Goal: Check status: Check status

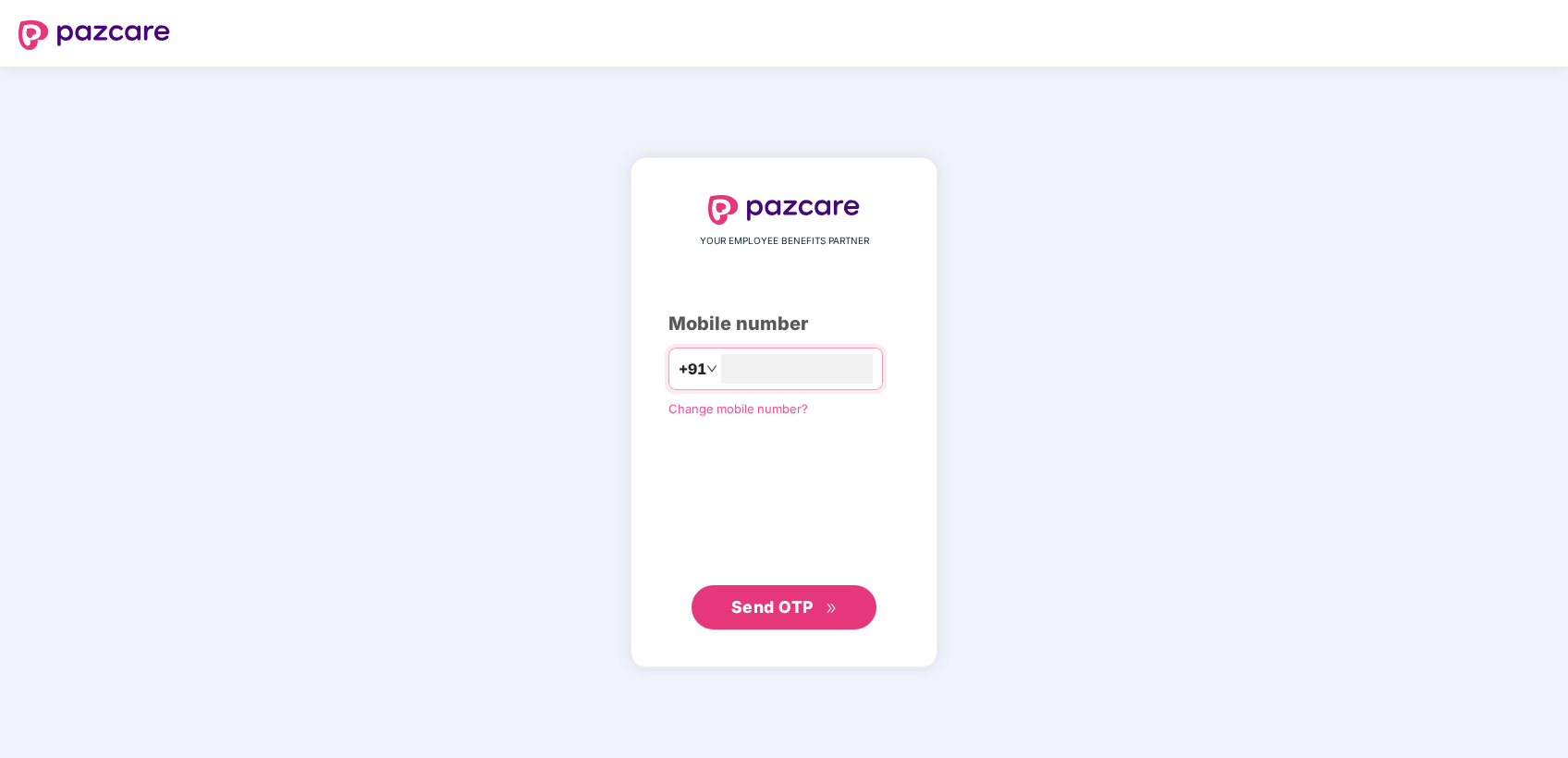
type input "**********"
click at [776, 617] on span "Send OTP" at bounding box center [784, 607] width 106 height 26
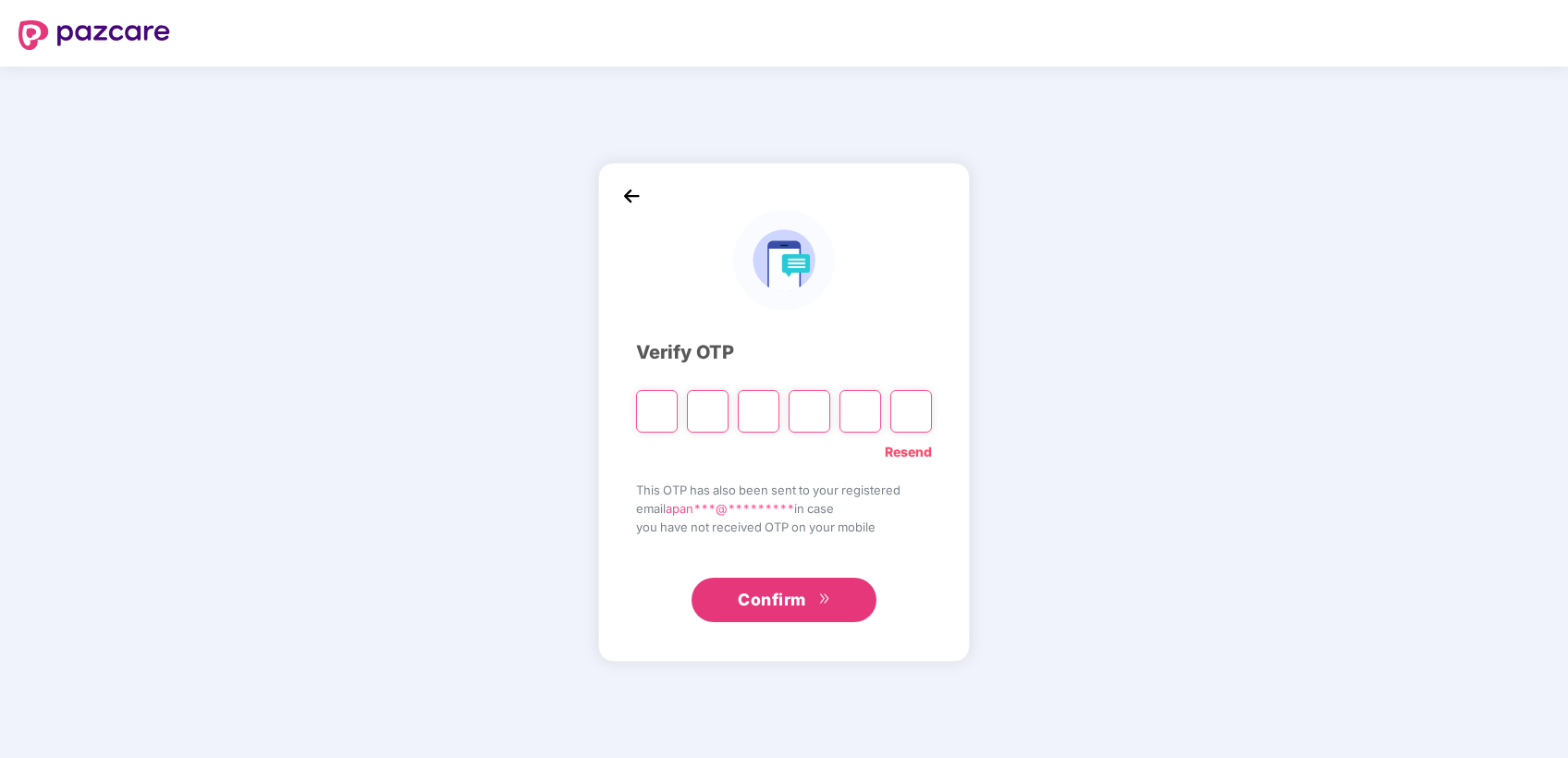
type input "*"
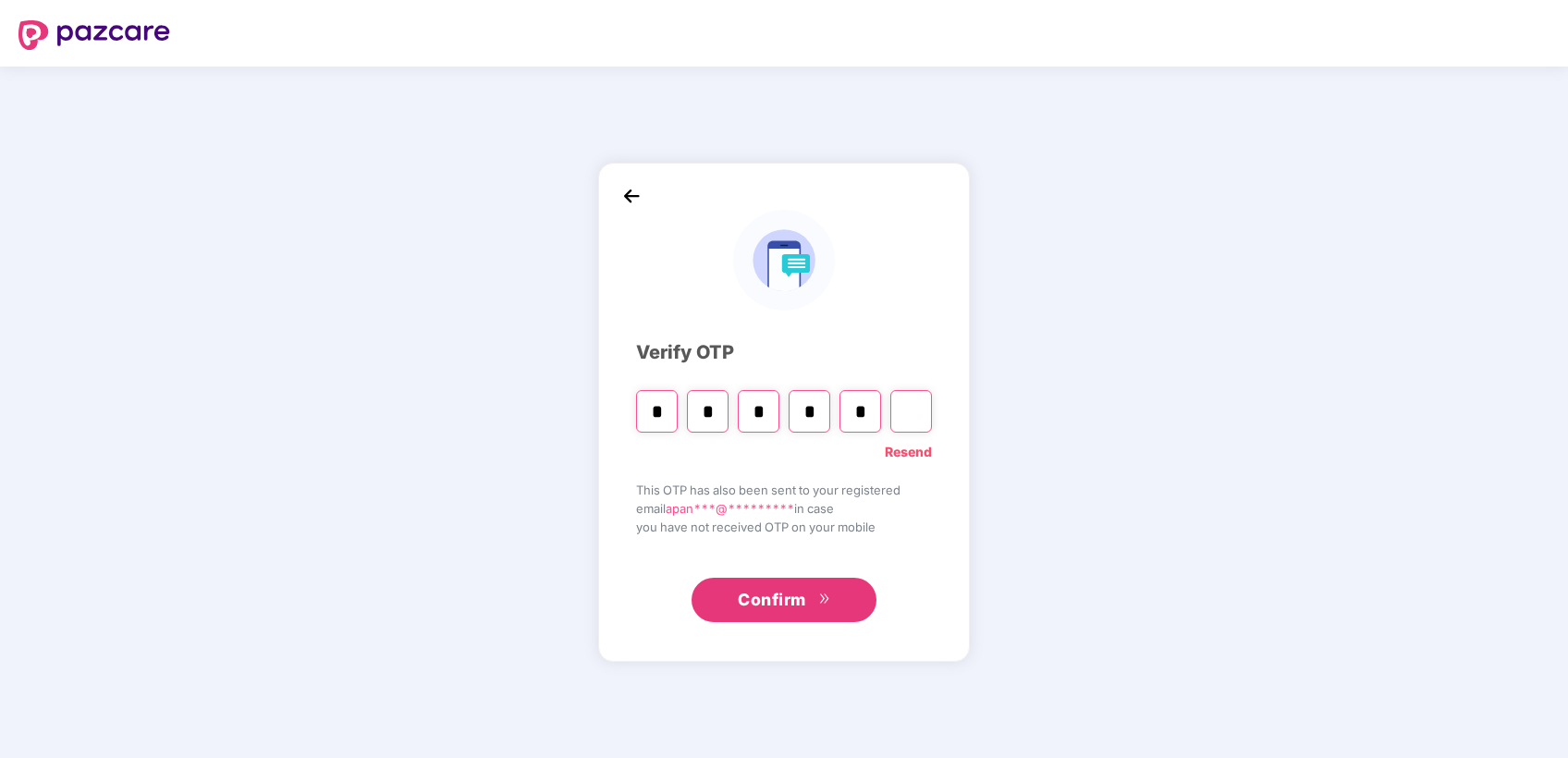
type input "*"
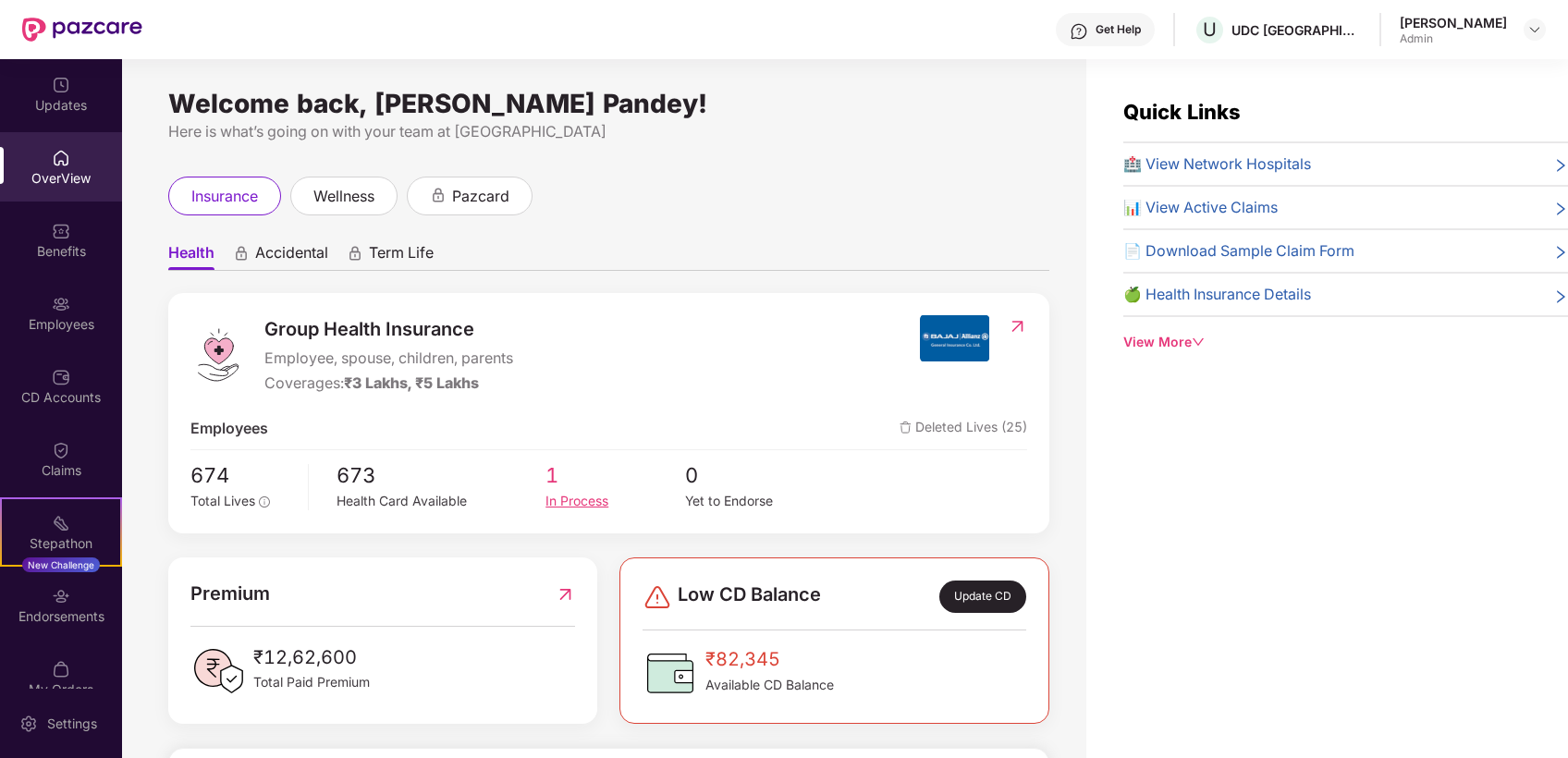
click at [562, 503] on div "In Process" at bounding box center [615, 501] width 139 height 20
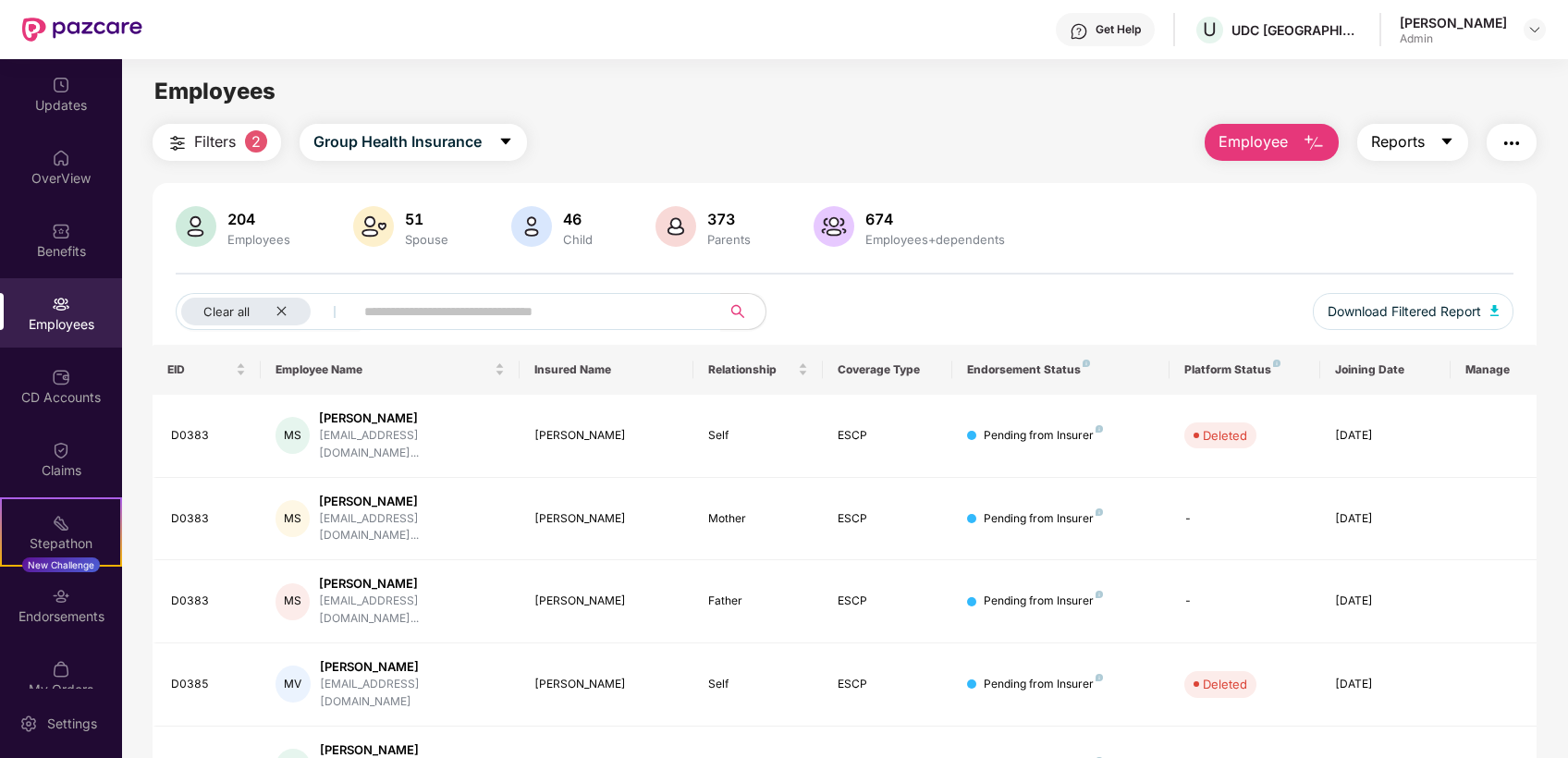
click at [1419, 144] on span "Reports" at bounding box center [1398, 141] width 54 height 23
click at [1058, 275] on div "204 Employees 51 Spouse 46 Child 373 Parents 674 Employees+dependents Clear all…" at bounding box center [845, 275] width 1385 height 138
click at [58, 171] on div "OverView" at bounding box center [60, 178] width 122 height 19
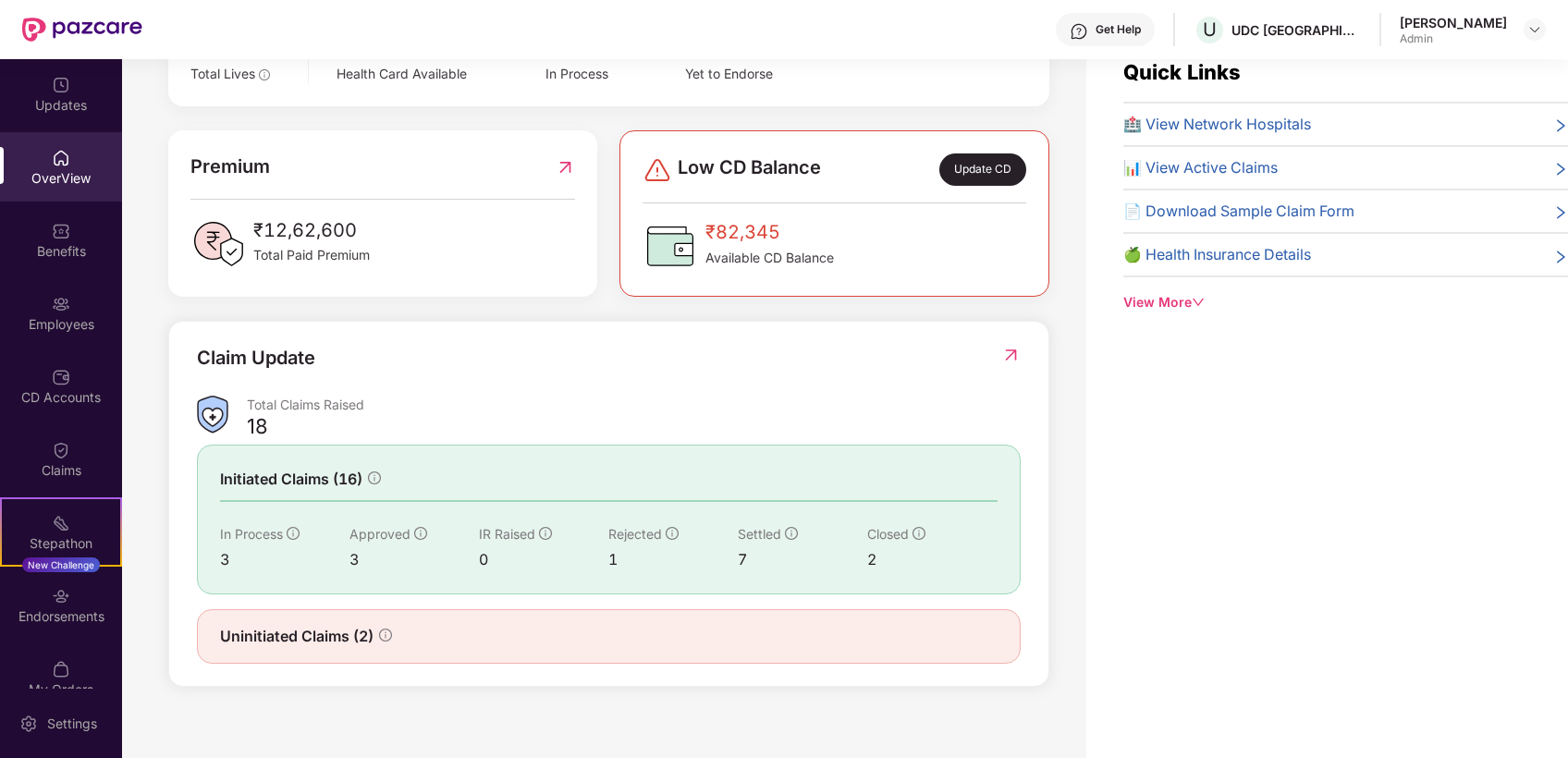
scroll to position [59, 0]
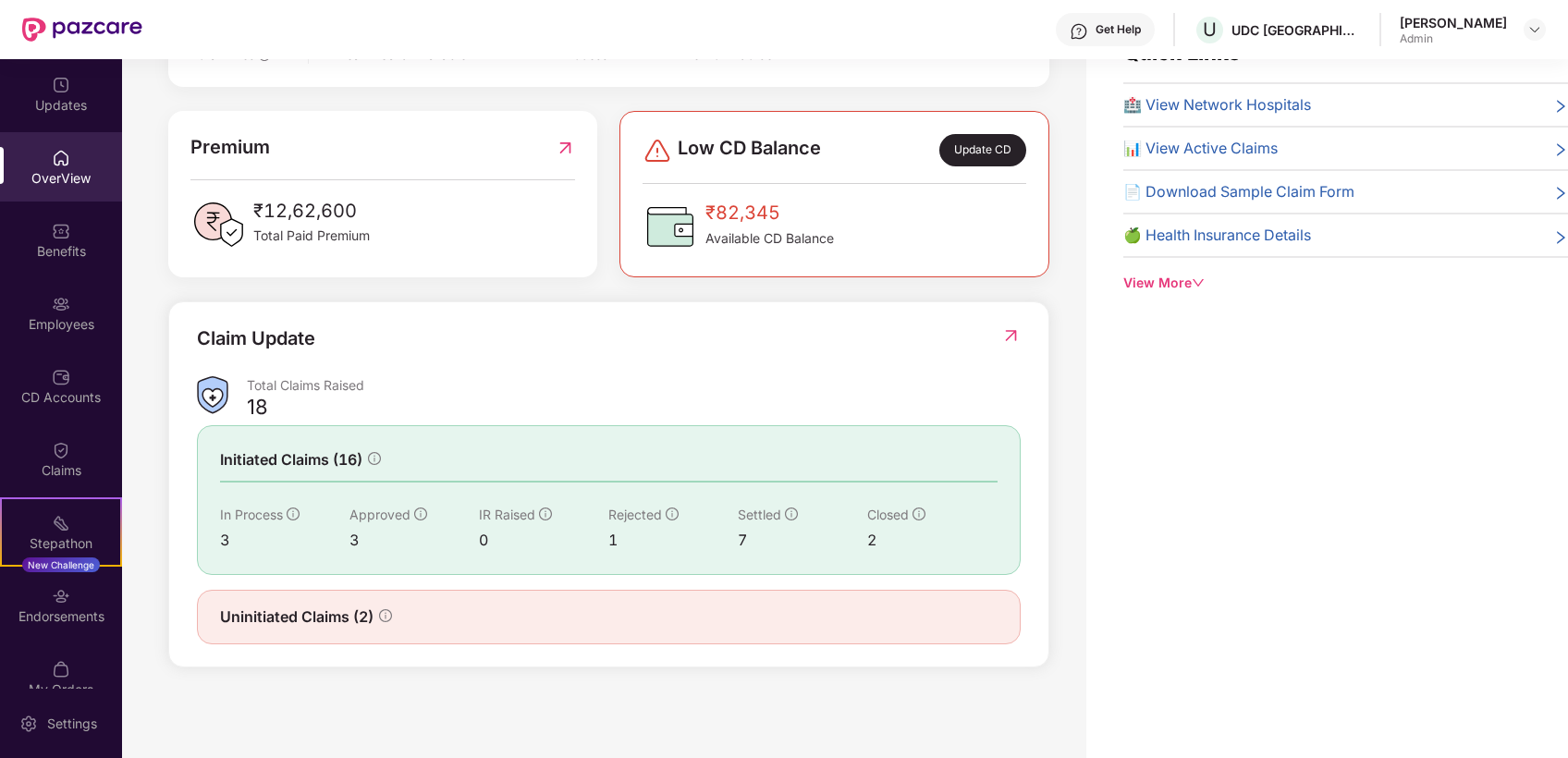
click at [743, 529] on div "7" at bounding box center [802, 540] width 129 height 23
click at [1013, 336] on img at bounding box center [1010, 335] width 20 height 19
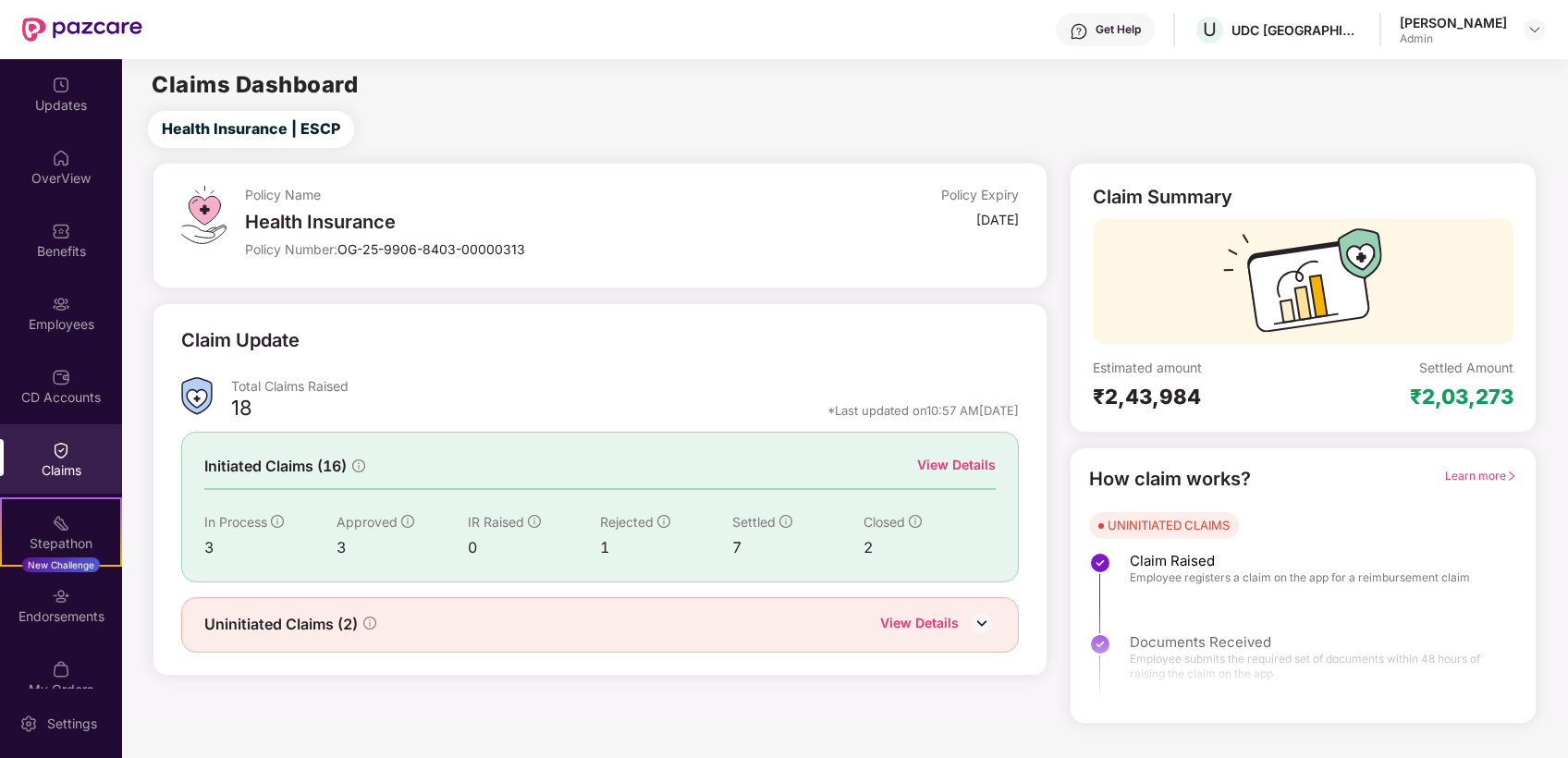
click at [968, 459] on div "View Details" at bounding box center [956, 464] width 79 height 20
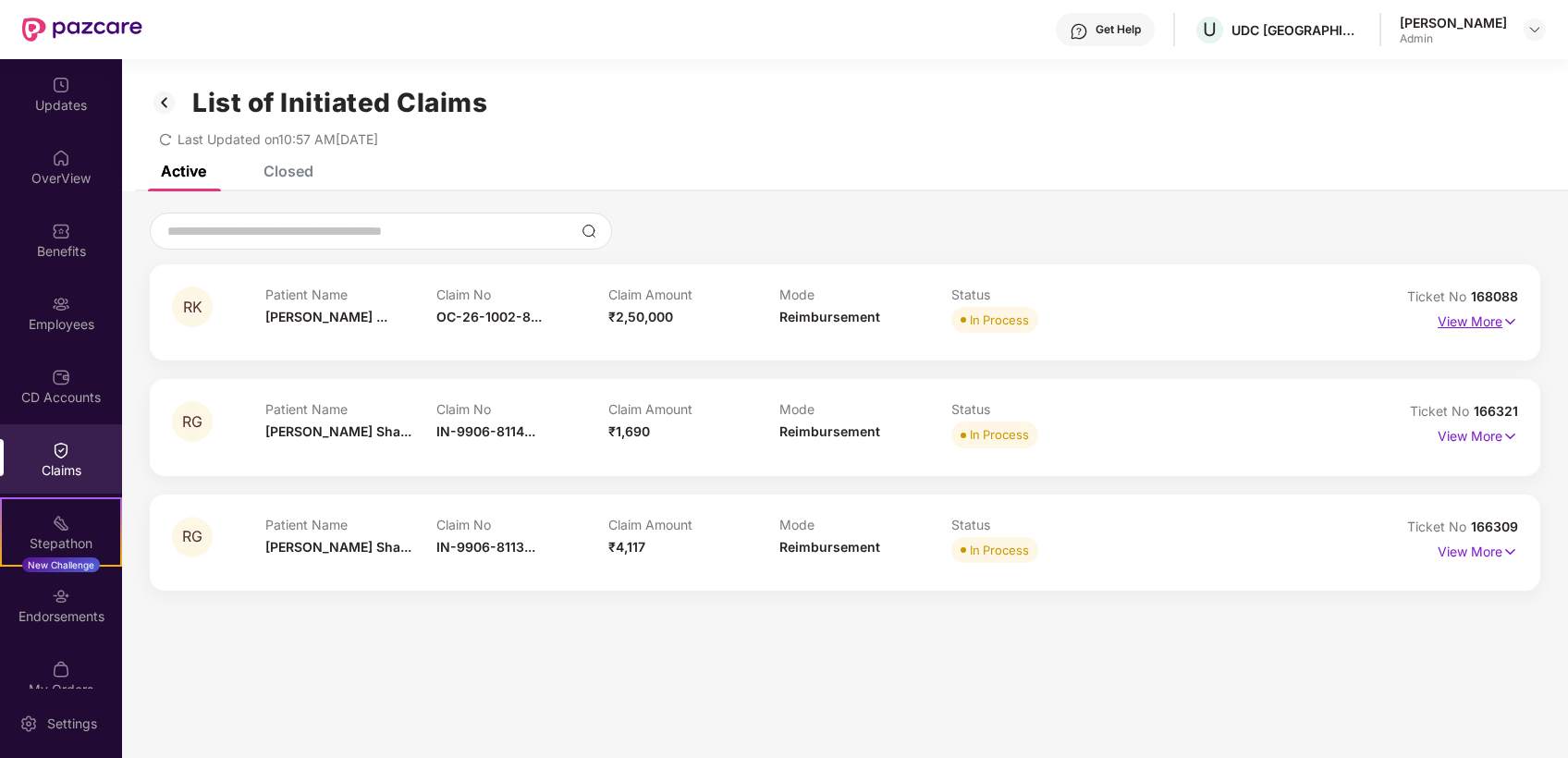
click at [1474, 320] on p "View More" at bounding box center [1478, 319] width 81 height 25
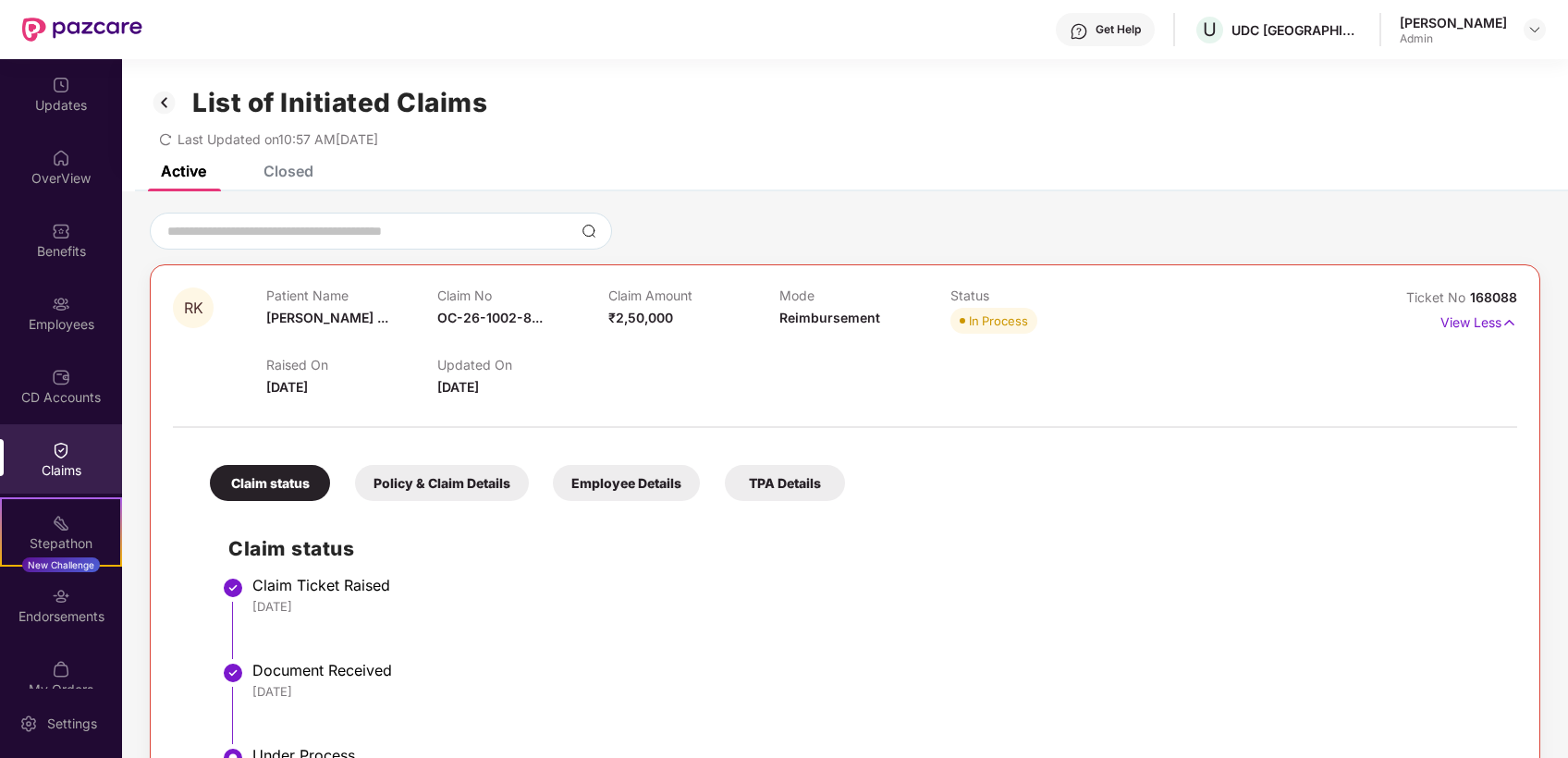
click at [413, 492] on div "Policy & Claim Details" at bounding box center [441, 482] width 174 height 36
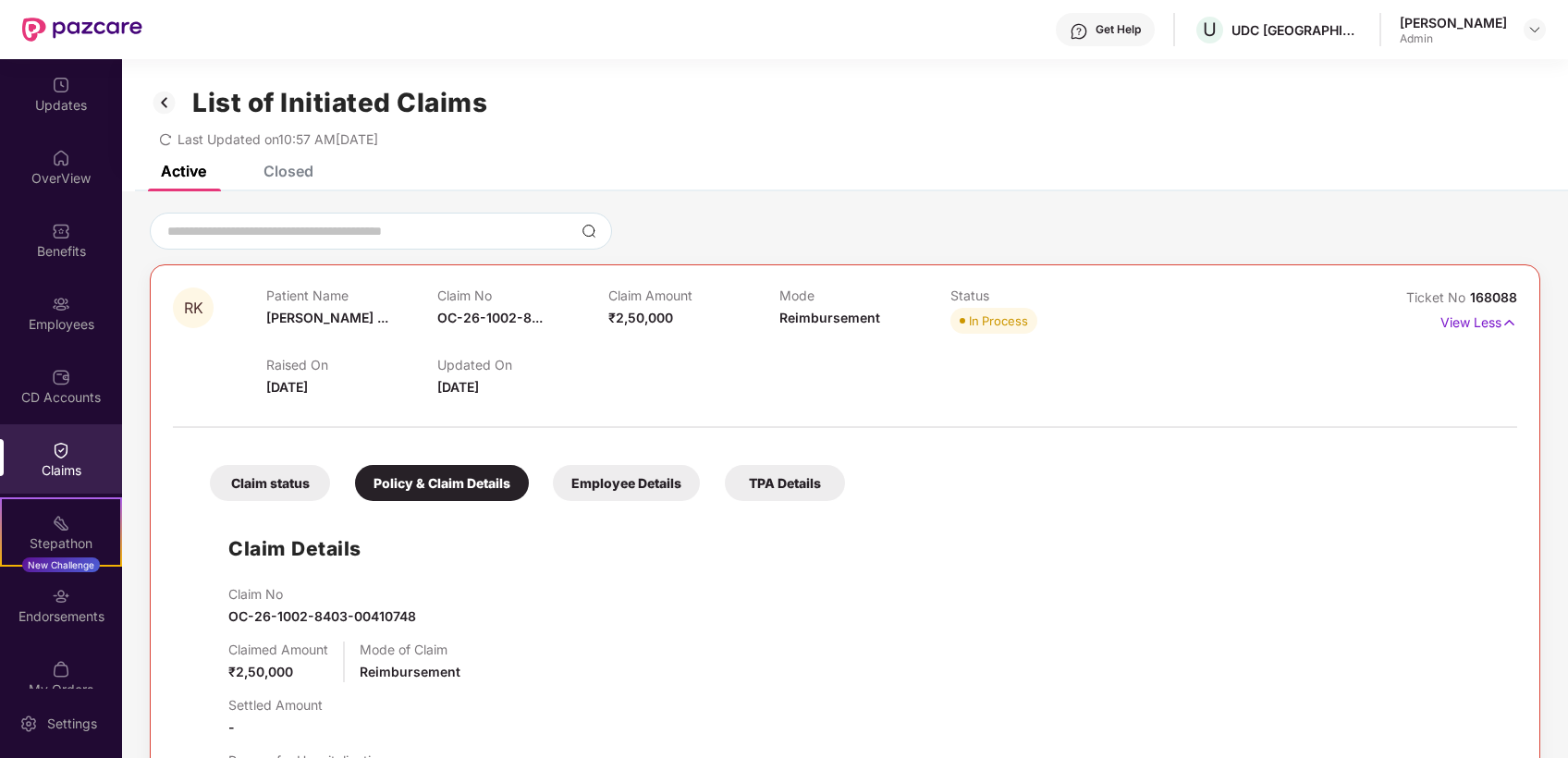
click at [618, 477] on div "Employee Details" at bounding box center [626, 482] width 147 height 36
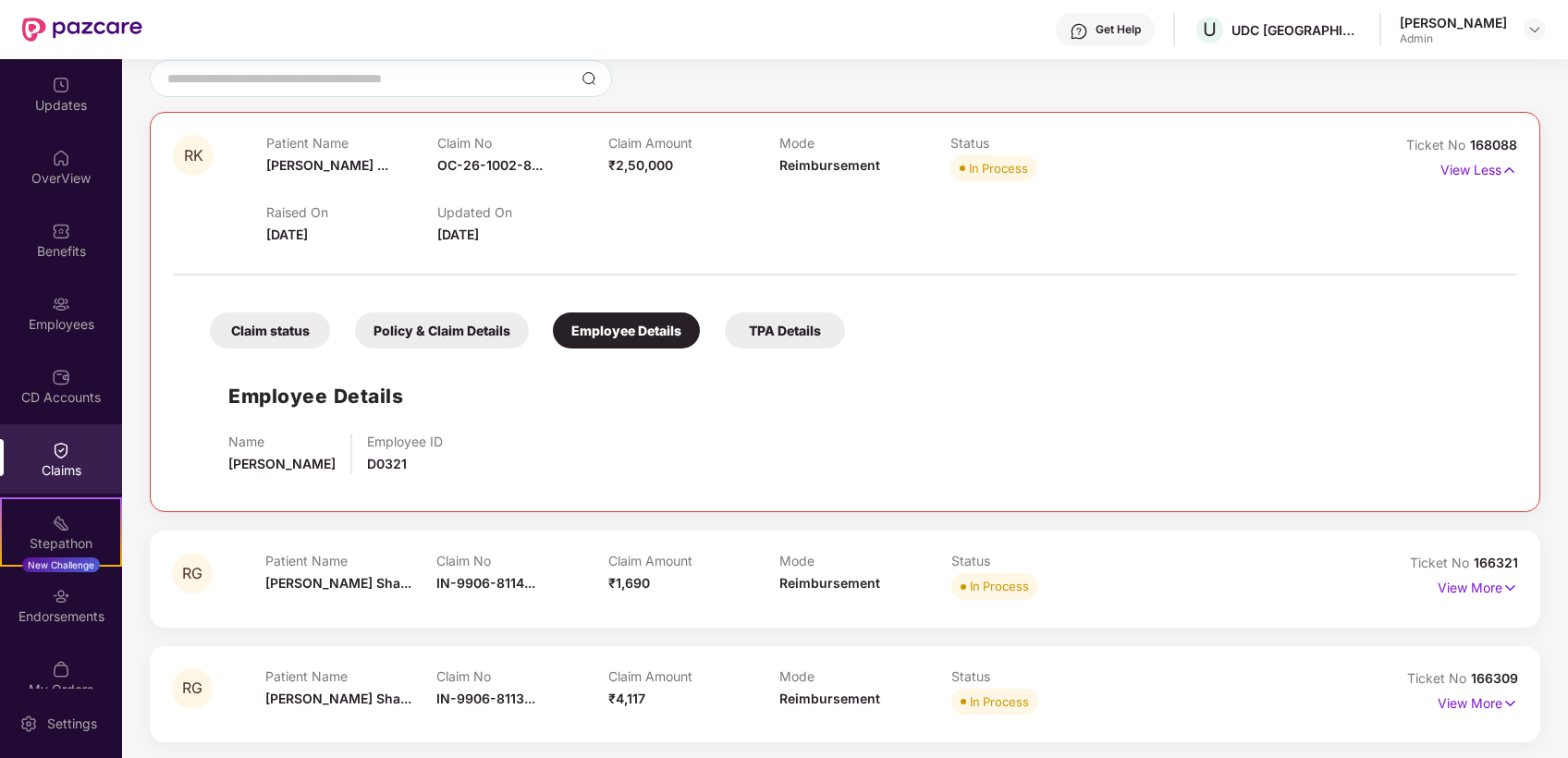
scroll to position [154, 0]
click at [1393, 577] on div "View More" at bounding box center [1433, 586] width 168 height 30
click at [1492, 584] on p "View More" at bounding box center [1478, 583] width 81 height 25
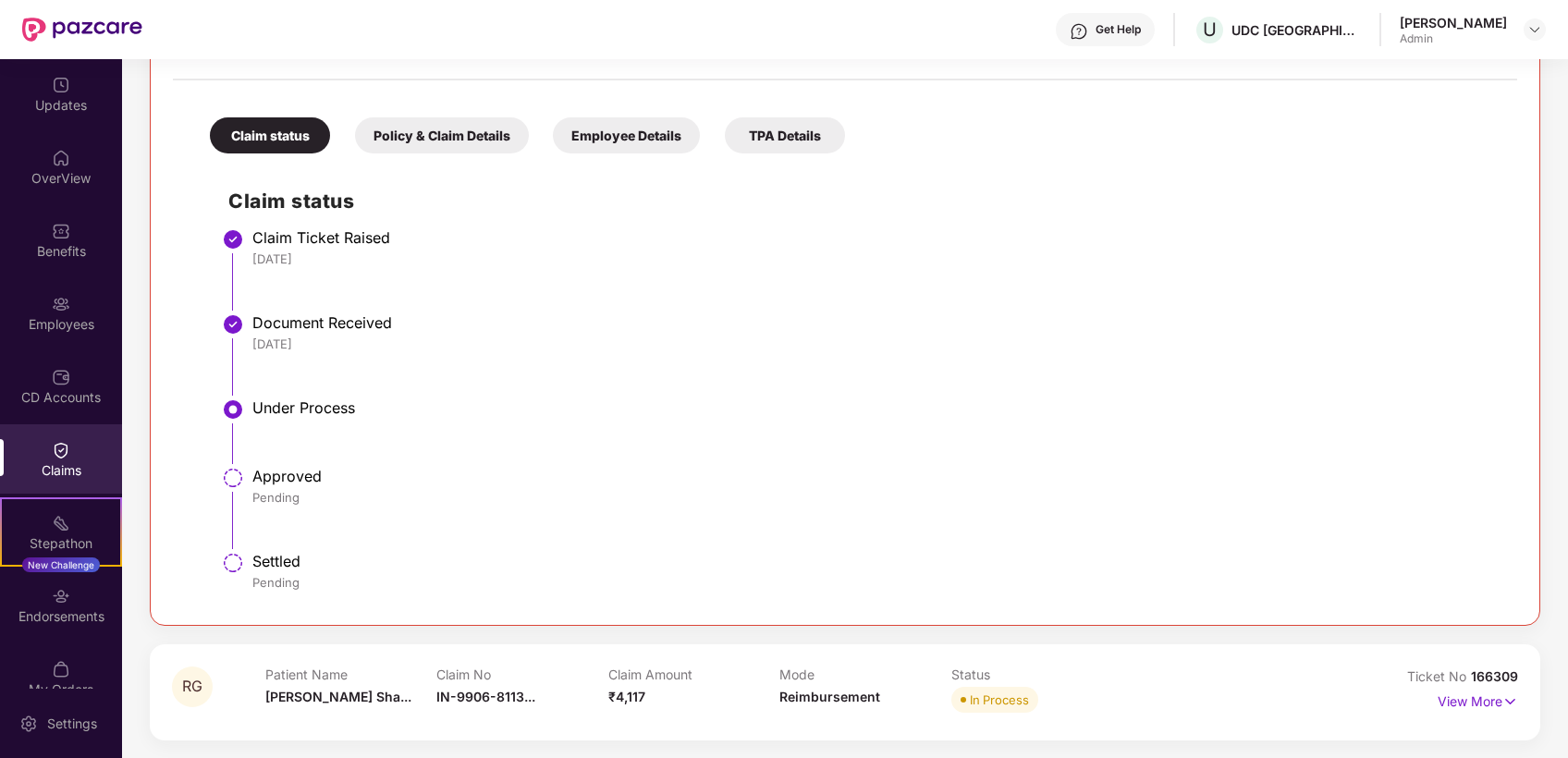
scroll to position [562, 0]
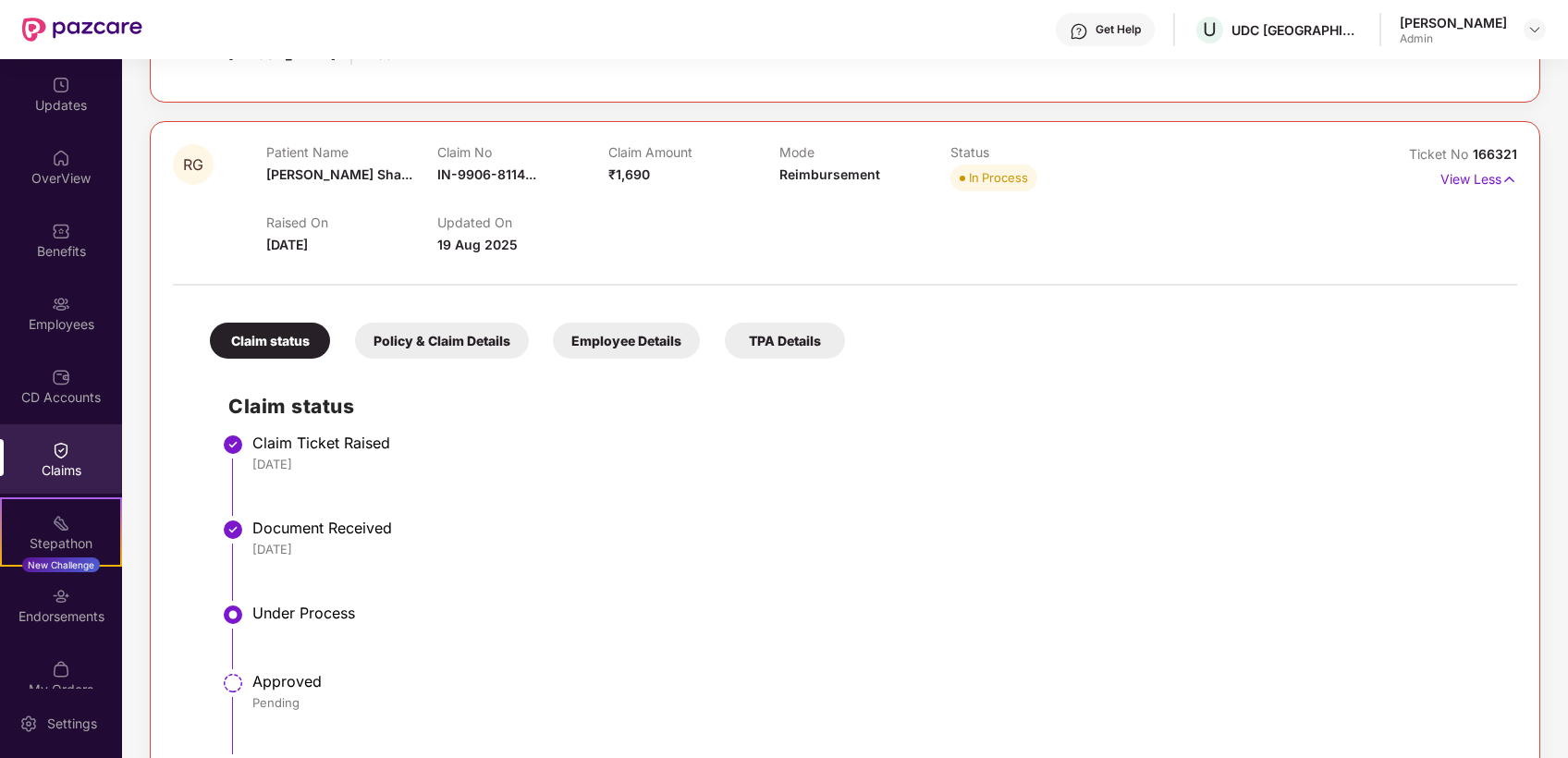
click at [423, 346] on div "Policy & Claim Details" at bounding box center [441, 340] width 174 height 36
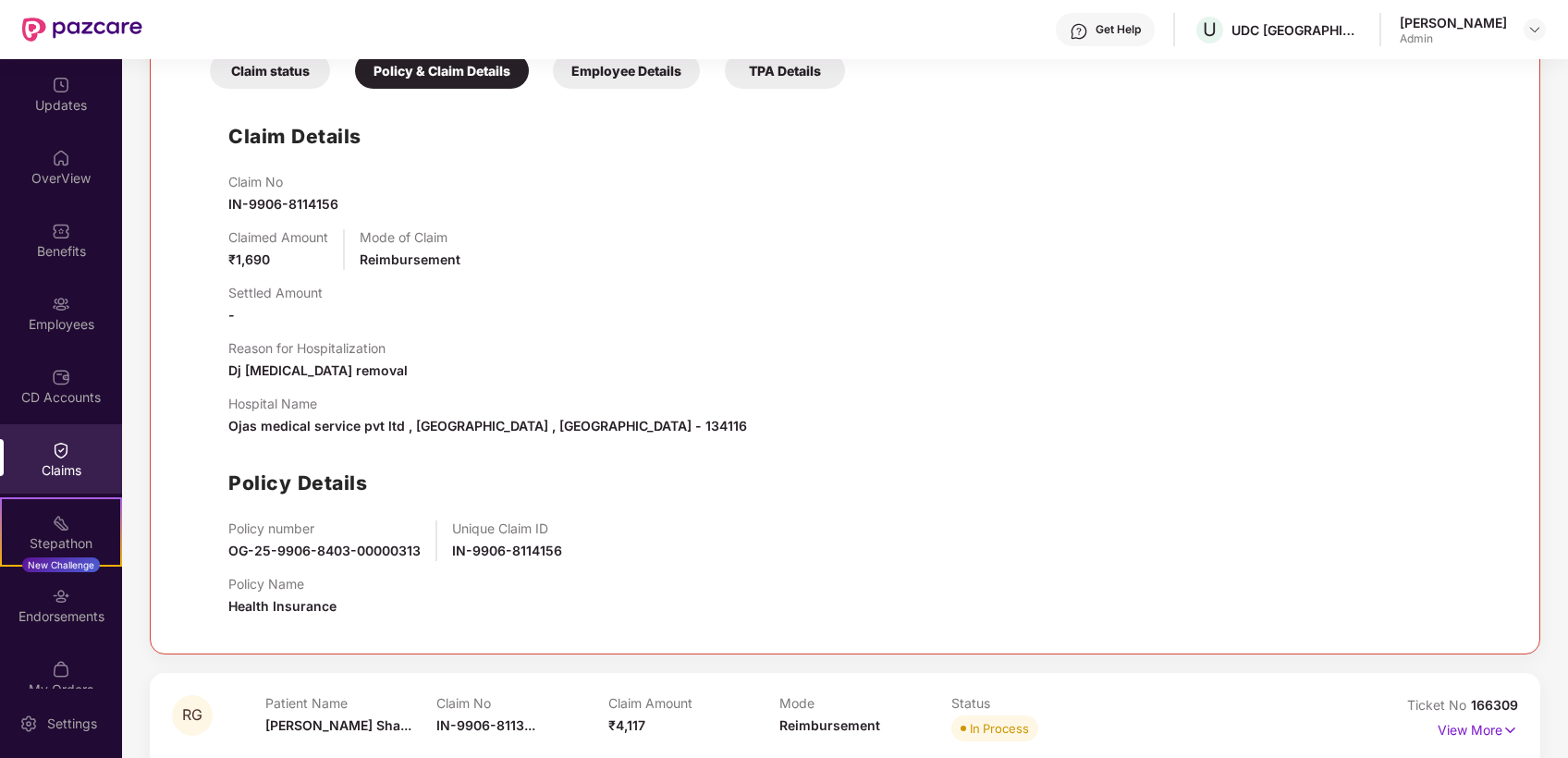
scroll to position [859, 0]
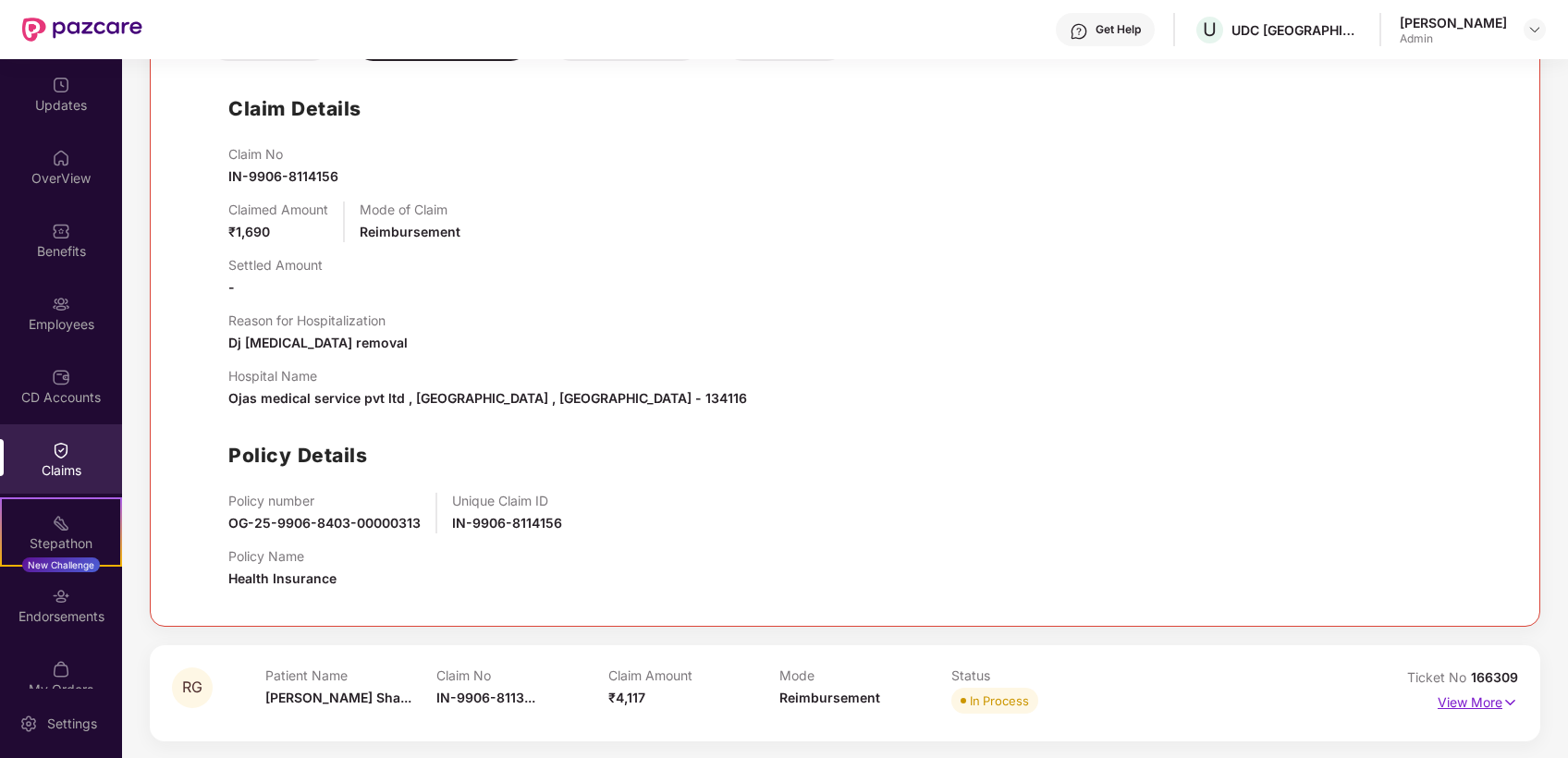
click at [1458, 701] on p "View More" at bounding box center [1478, 699] width 81 height 25
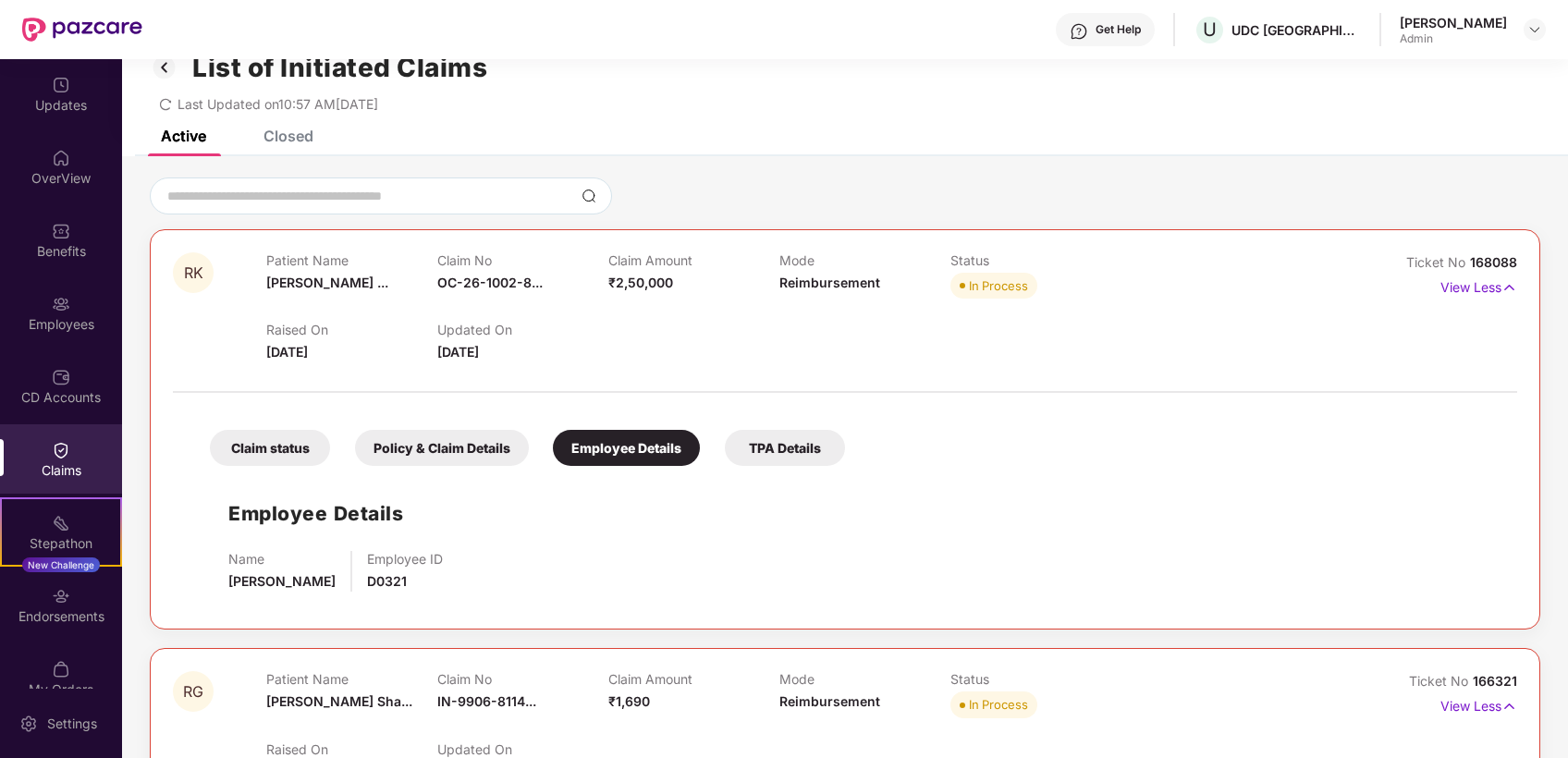
scroll to position [0, 0]
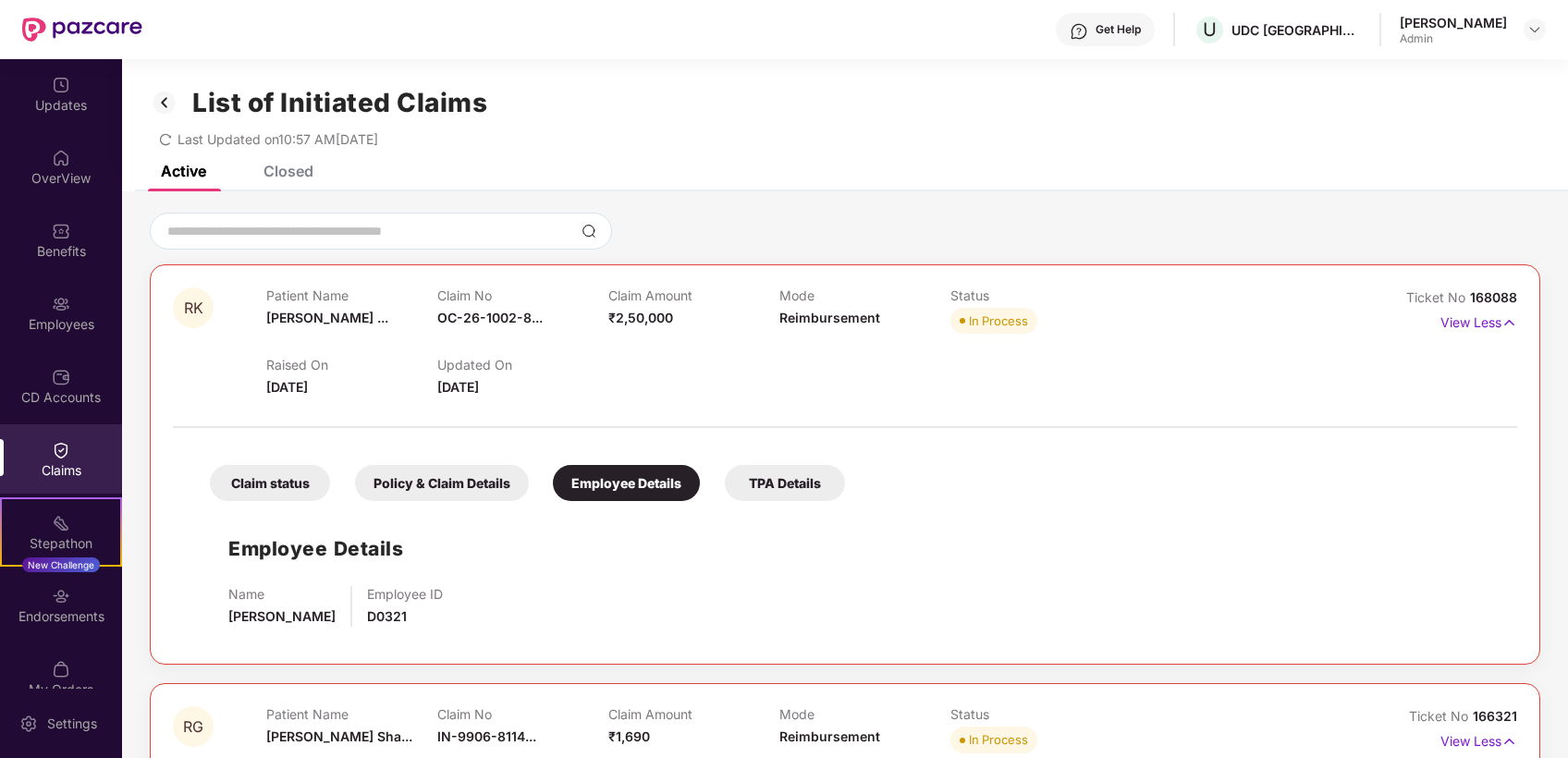
click at [305, 167] on div "Closed" at bounding box center [288, 171] width 50 height 19
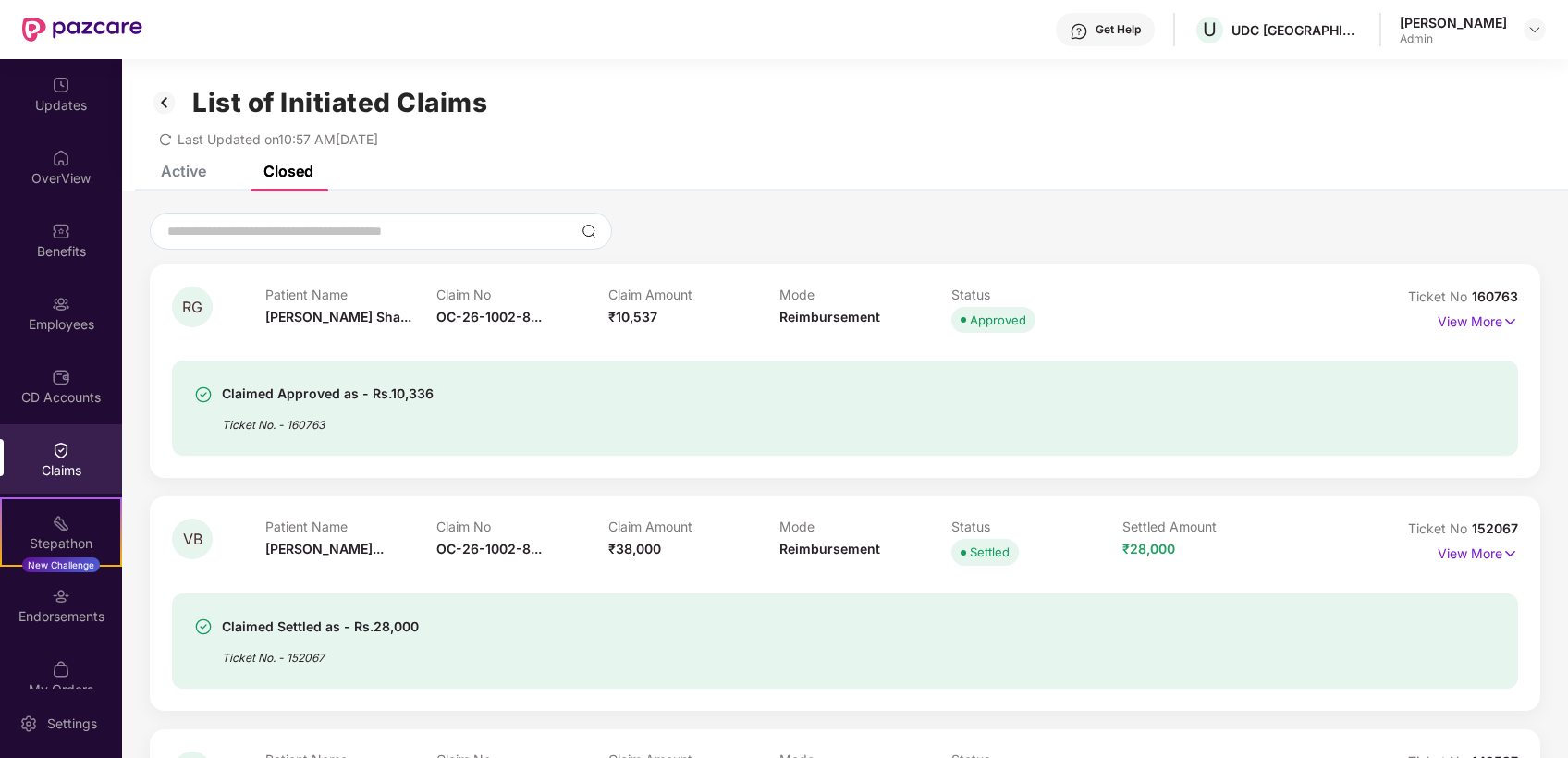
click at [179, 176] on div "Active" at bounding box center [183, 171] width 46 height 19
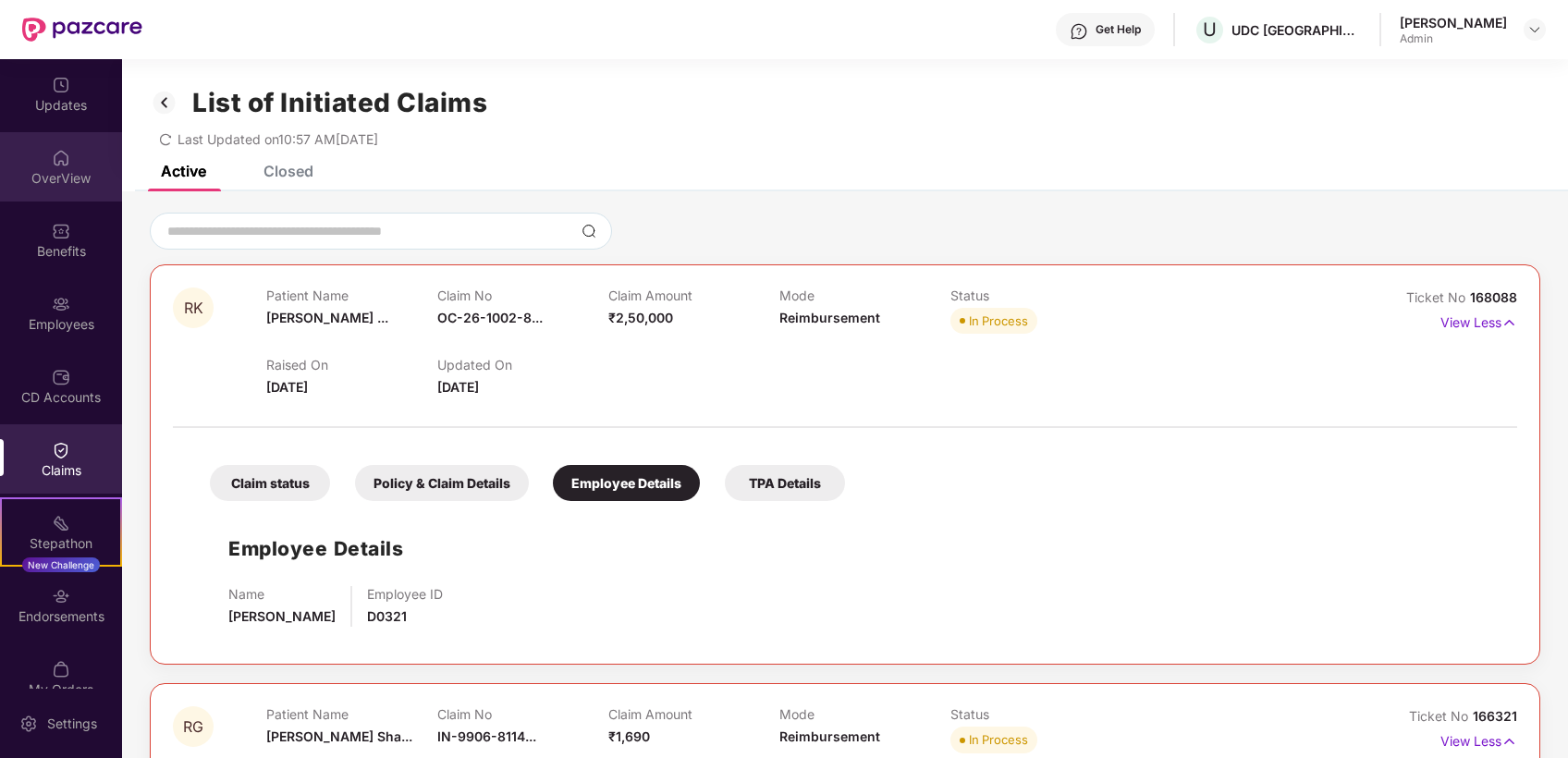
click at [59, 171] on div "OverView" at bounding box center [60, 178] width 122 height 19
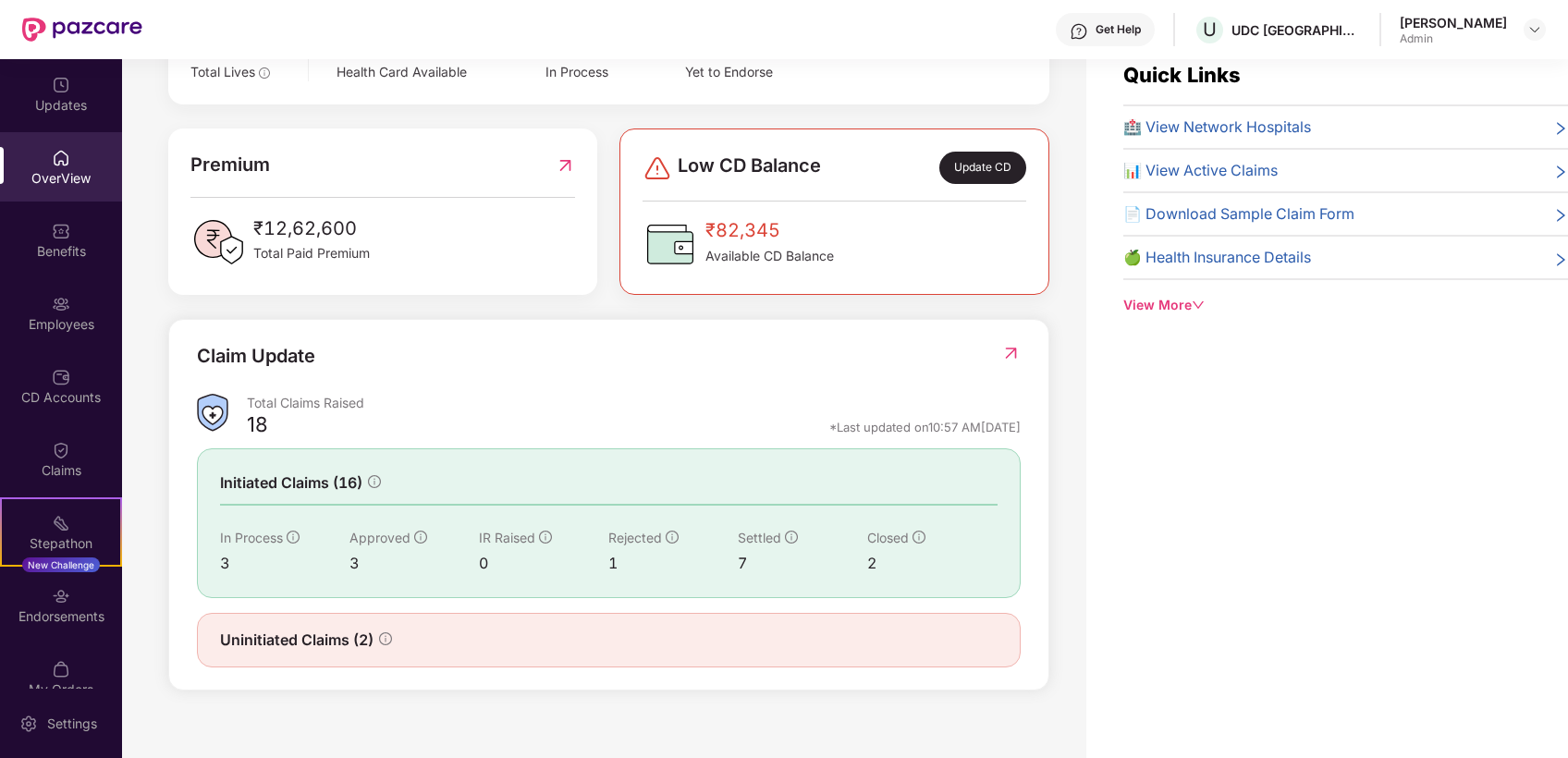
scroll to position [59, 0]
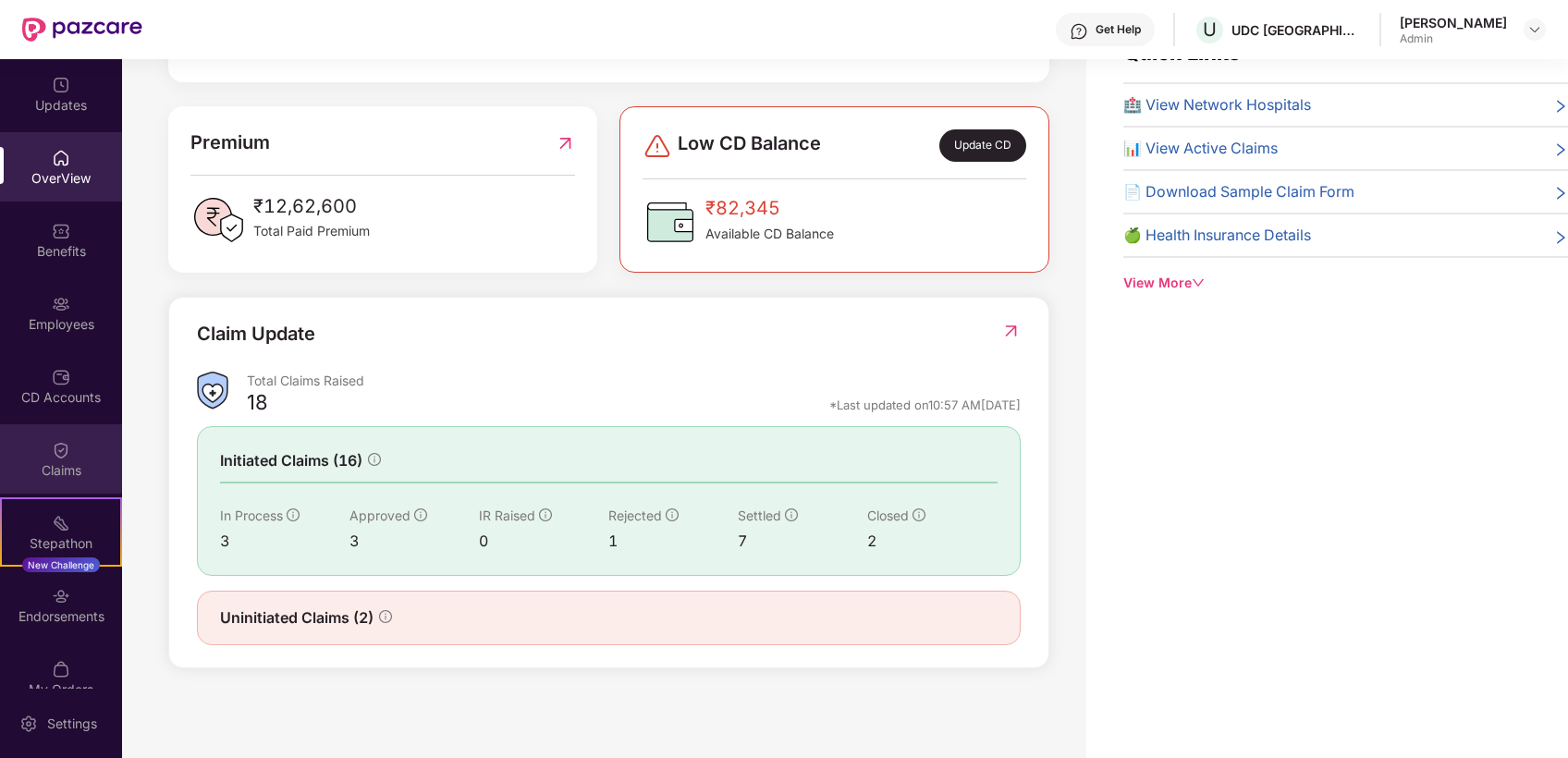
click at [67, 454] on div "Claims" at bounding box center [60, 458] width 122 height 70
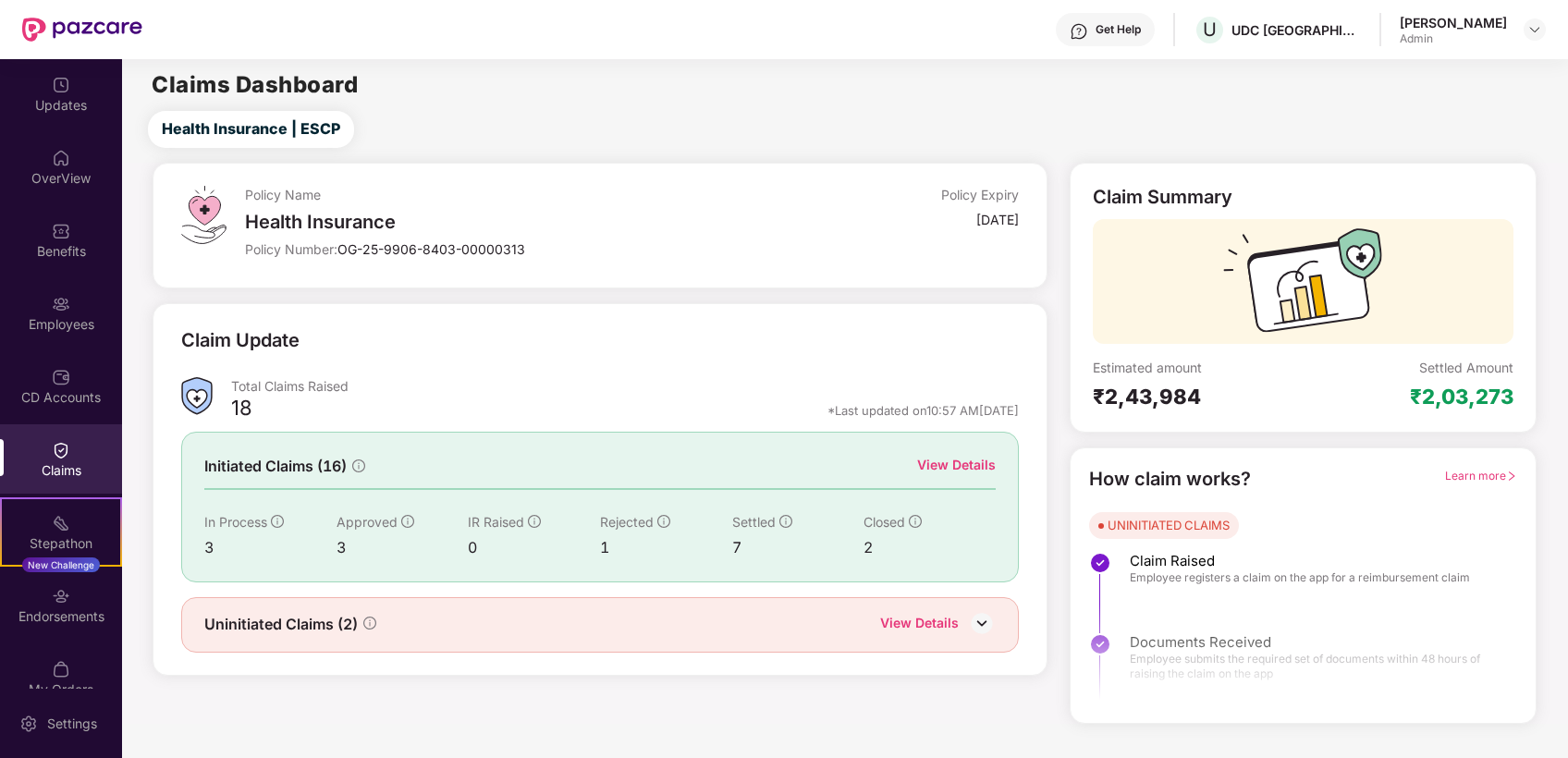
click at [968, 617] on img at bounding box center [982, 622] width 28 height 28
